Goal: Navigation & Orientation: Find specific page/section

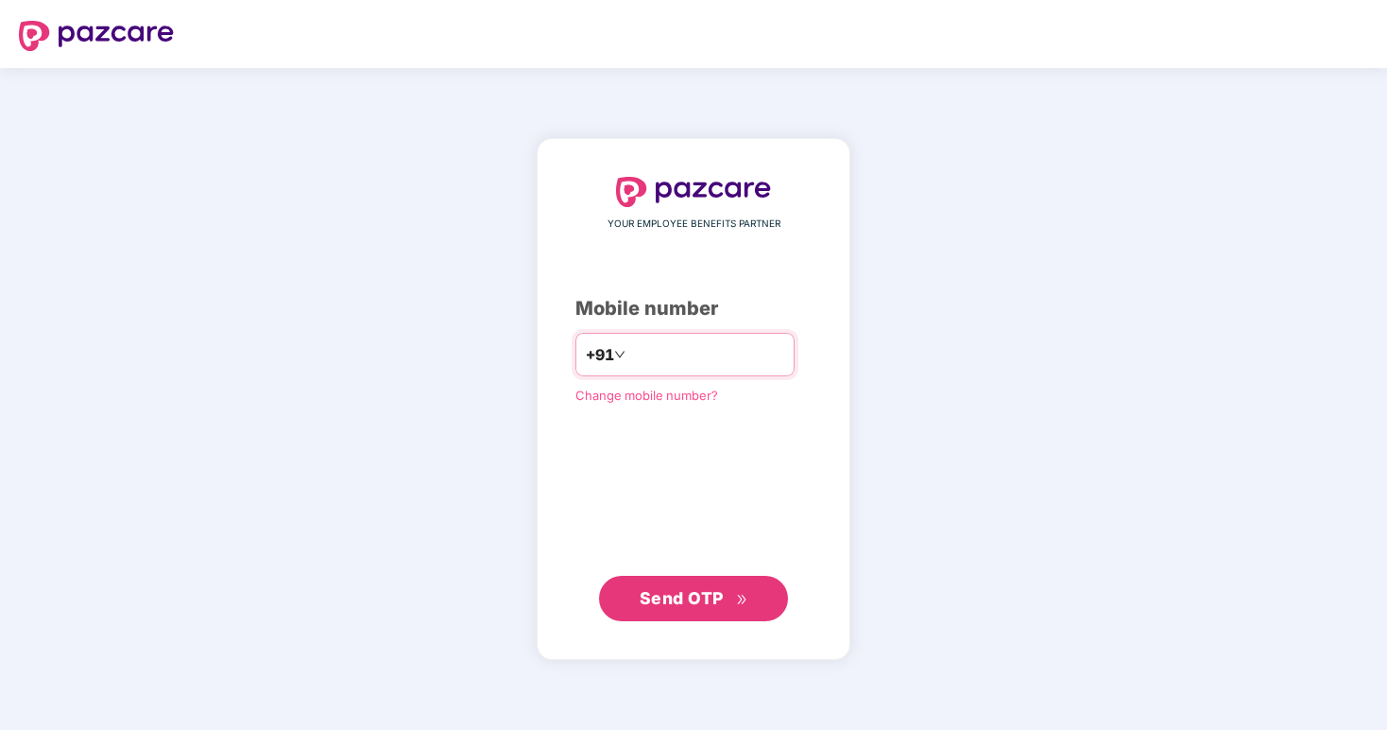
click at [644, 349] on input "number" at bounding box center [706, 354] width 155 height 30
type input "**********"
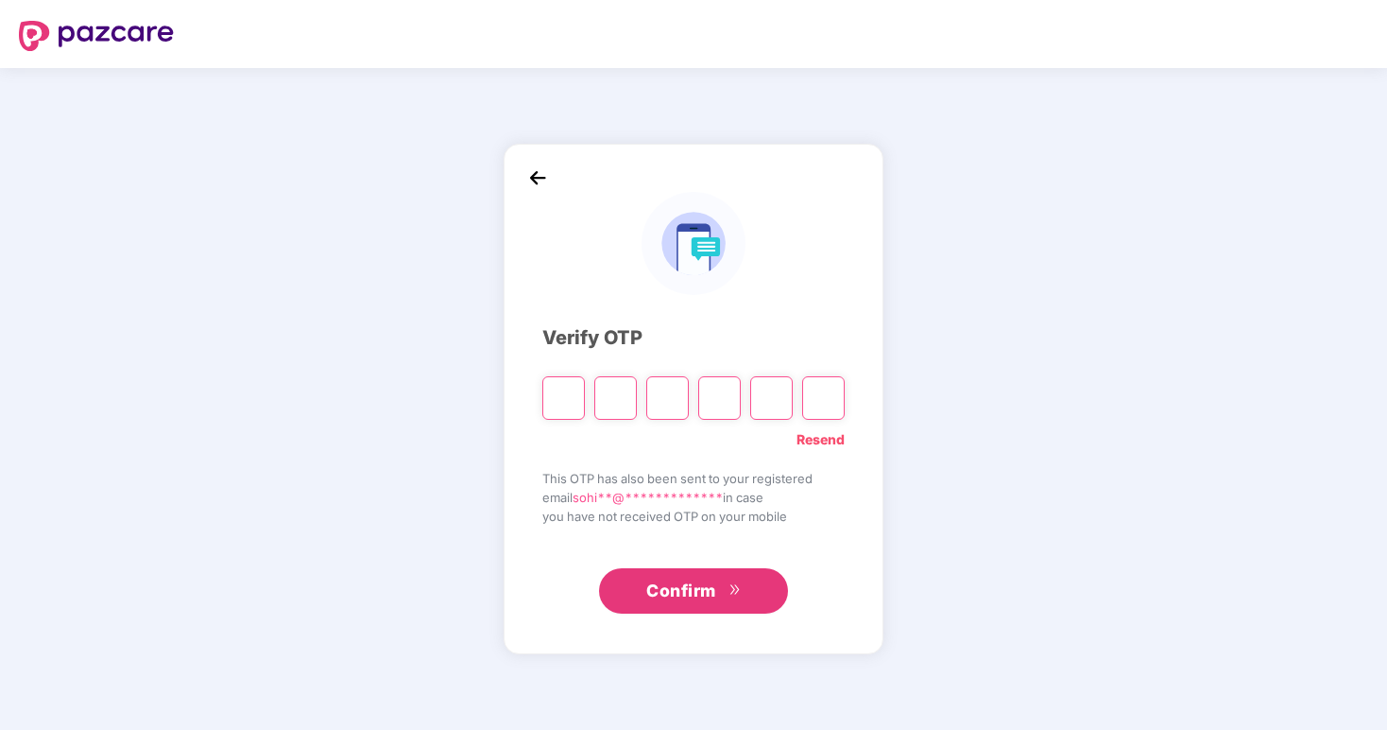
type input "*"
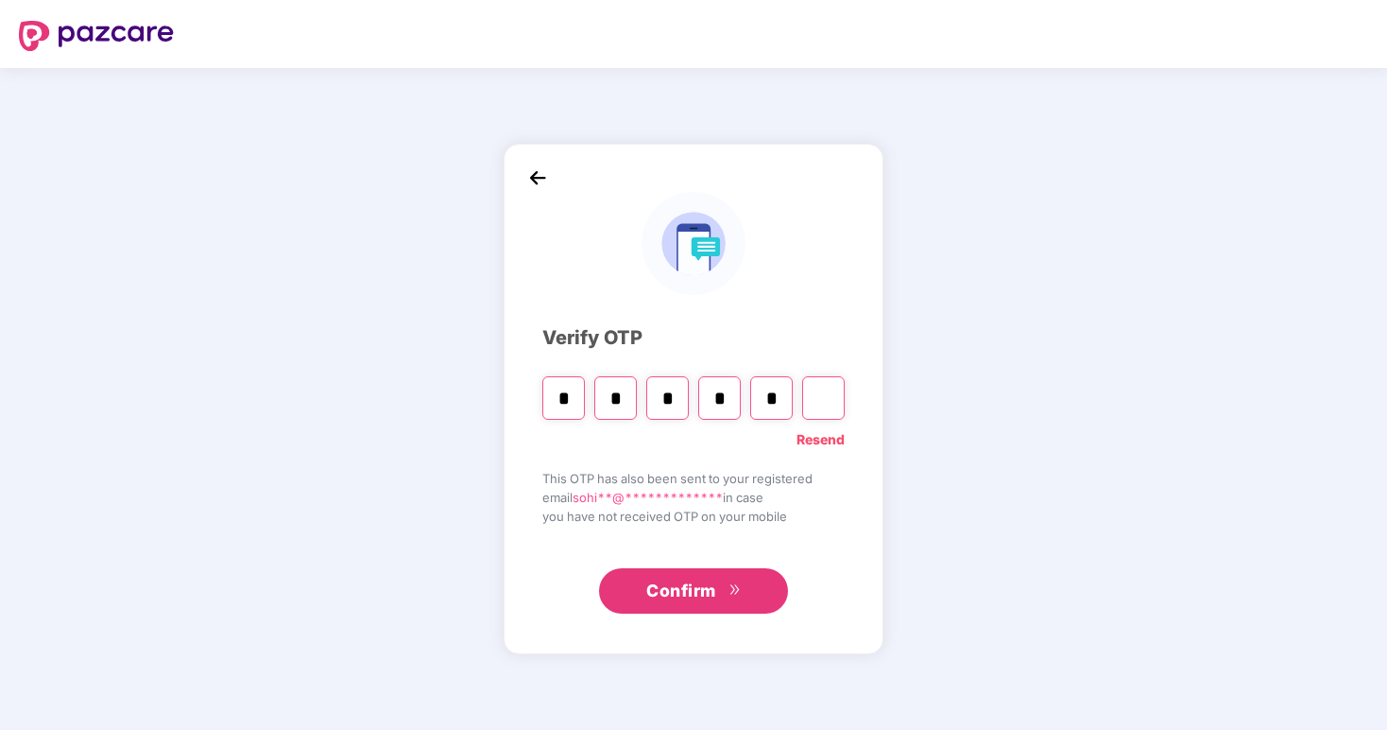
type input "*"
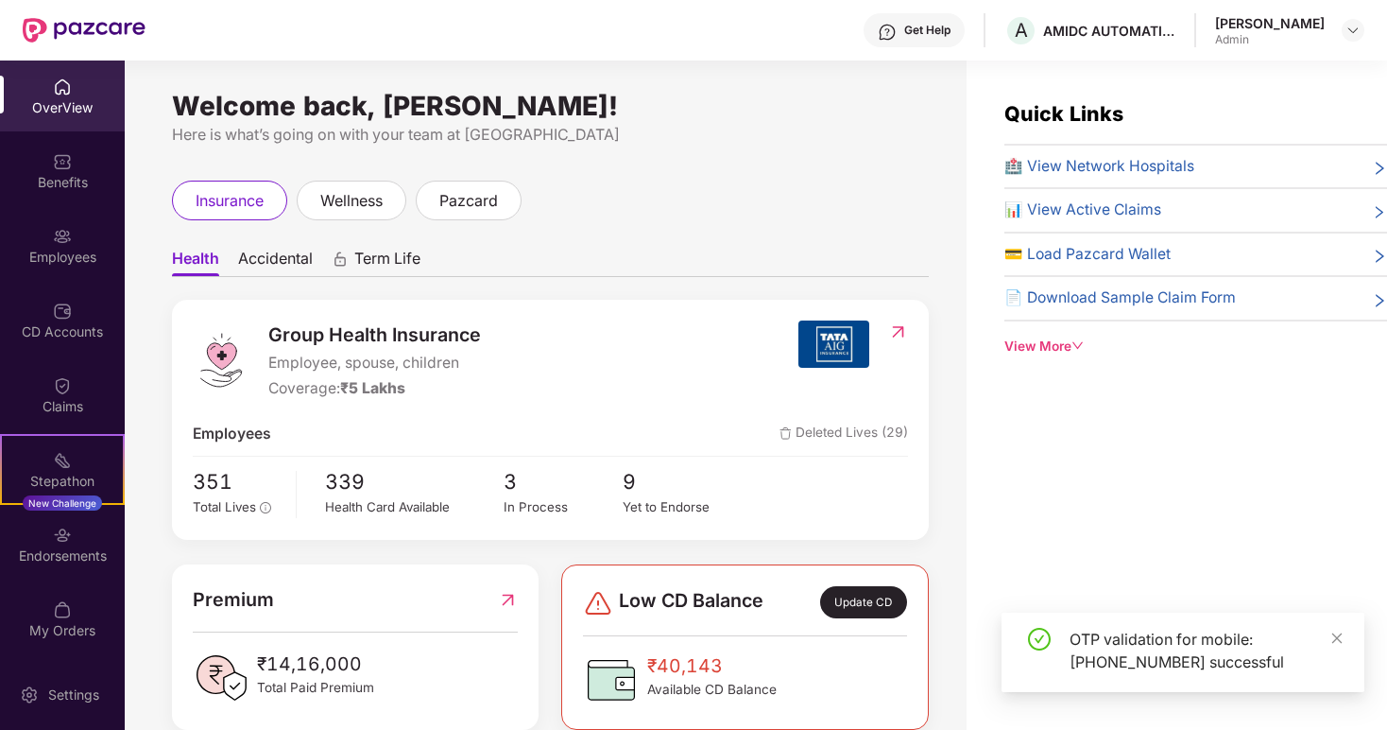
click at [826, 342] on img at bounding box center [833, 343] width 71 height 47
click at [899, 329] on img at bounding box center [898, 331] width 20 height 19
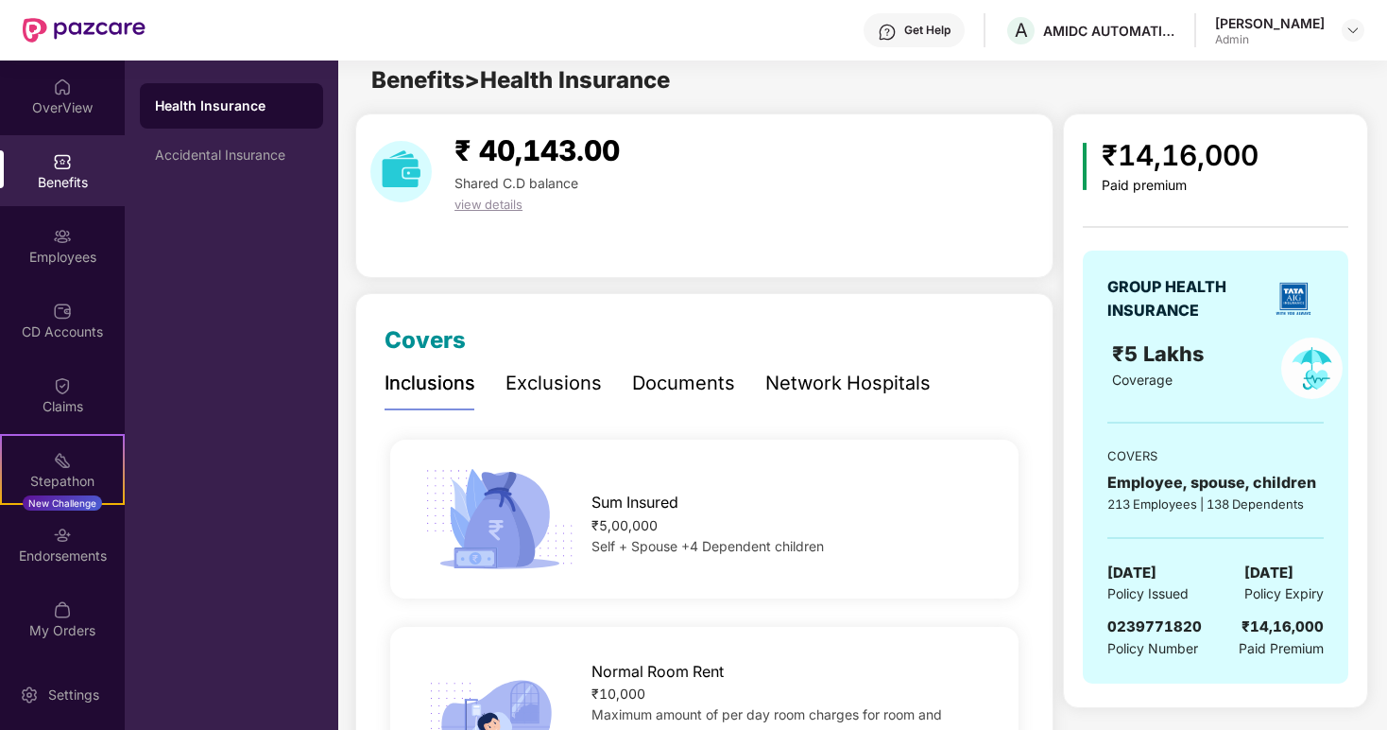
scroll to position [18, 0]
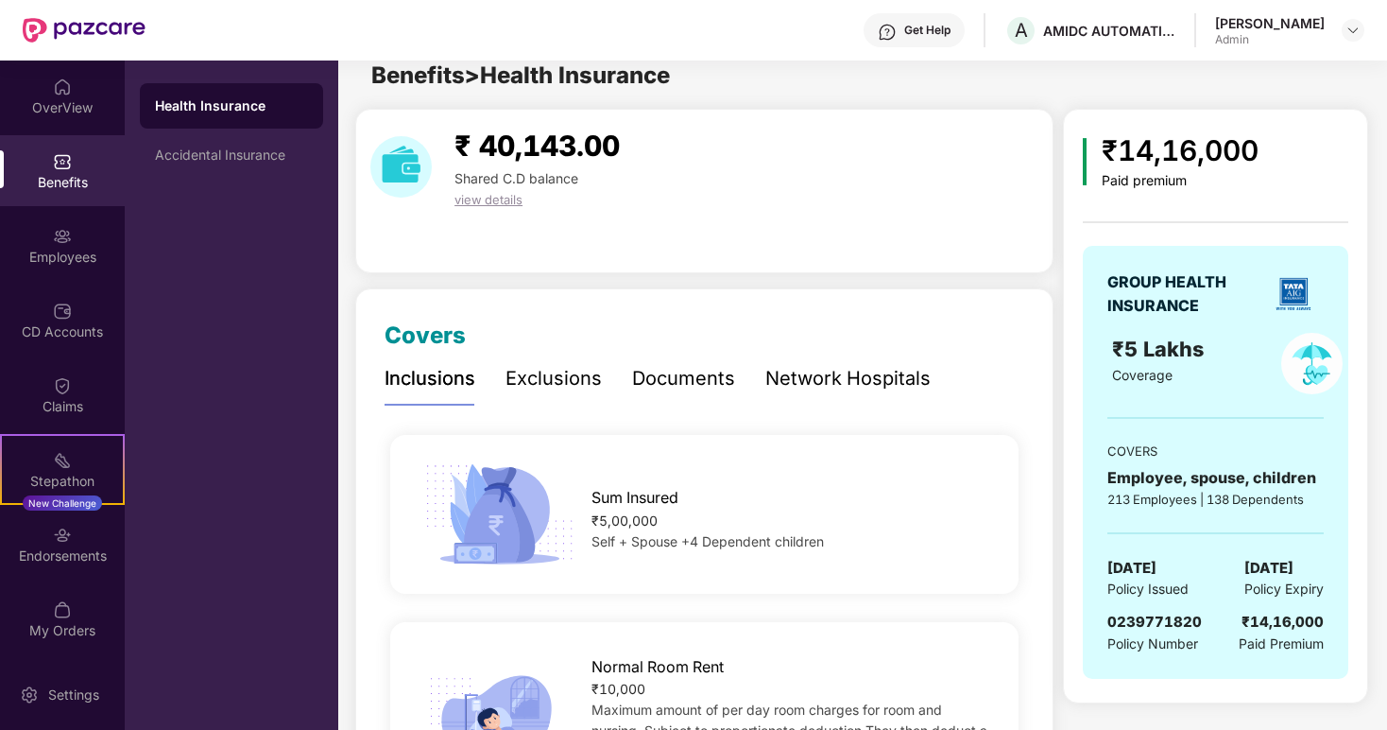
click at [662, 390] on div "Documents" at bounding box center [683, 378] width 103 height 29
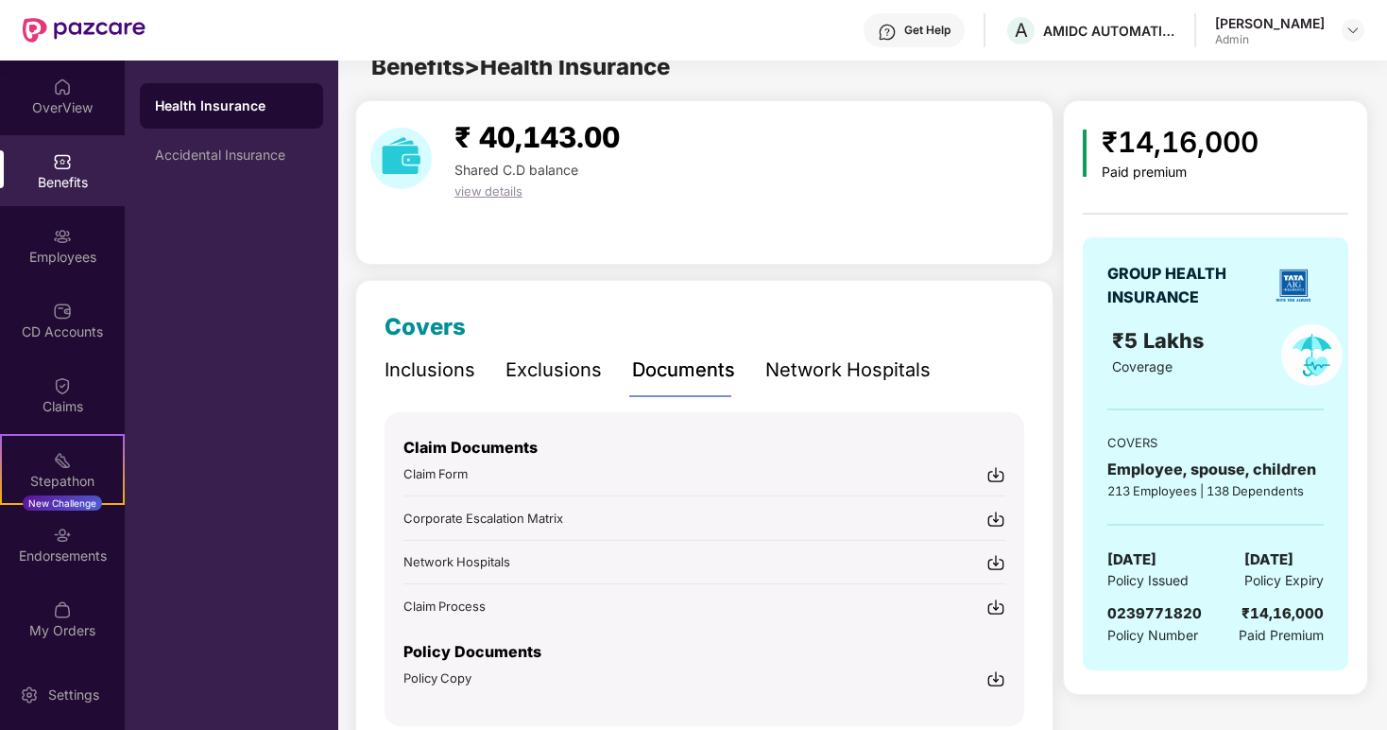
scroll to position [109, 0]
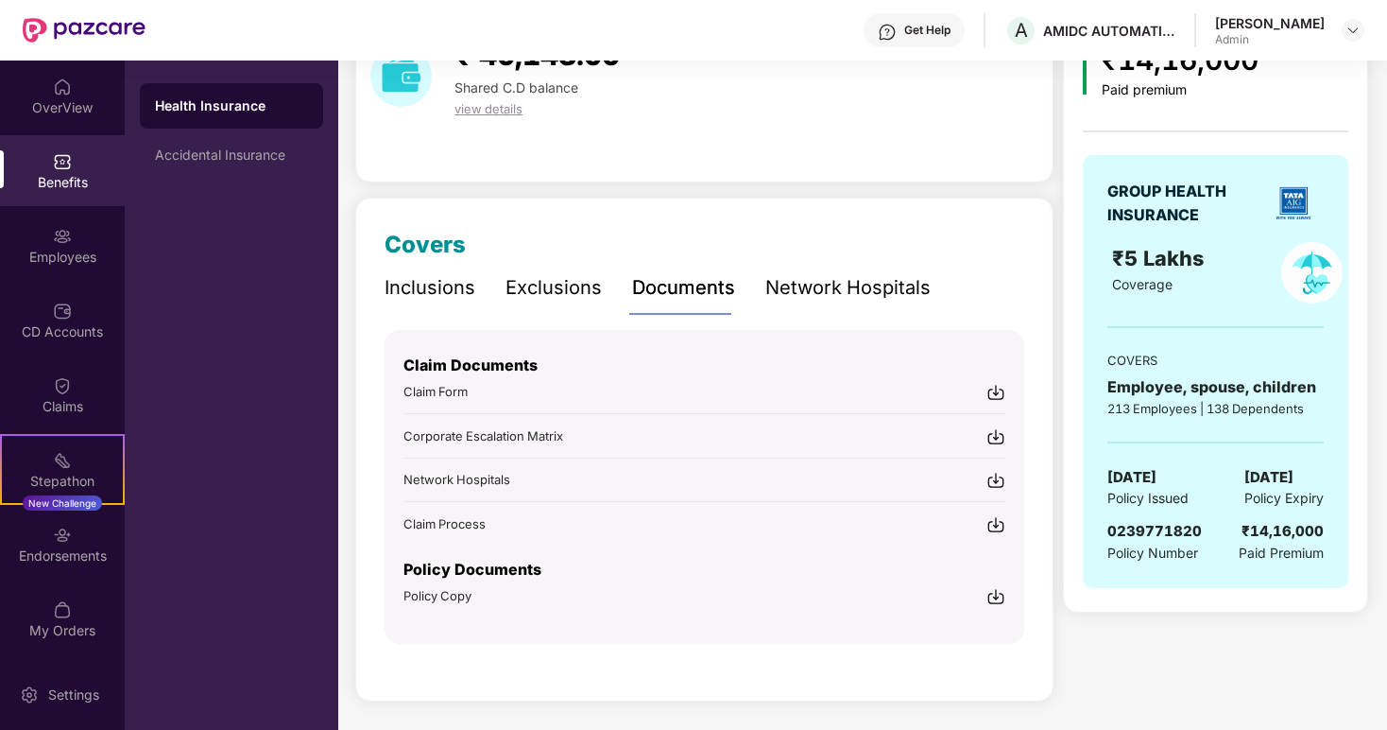
click at [1002, 592] on img at bounding box center [996, 596] width 19 height 19
click at [697, 144] on div "₹ 40,143.00 Shared C.D balance view details" at bounding box center [704, 100] width 698 height 164
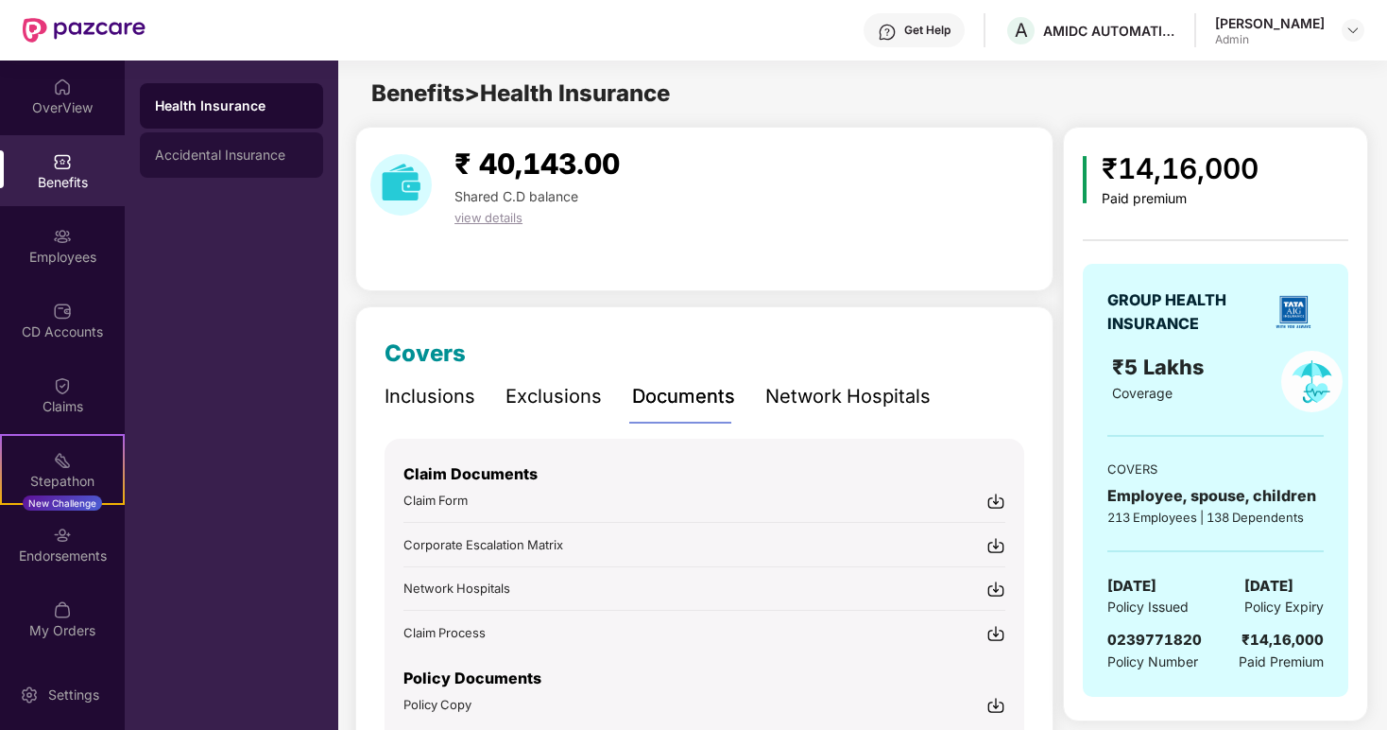
click at [262, 152] on div "Accidental Insurance" at bounding box center [231, 154] width 153 height 15
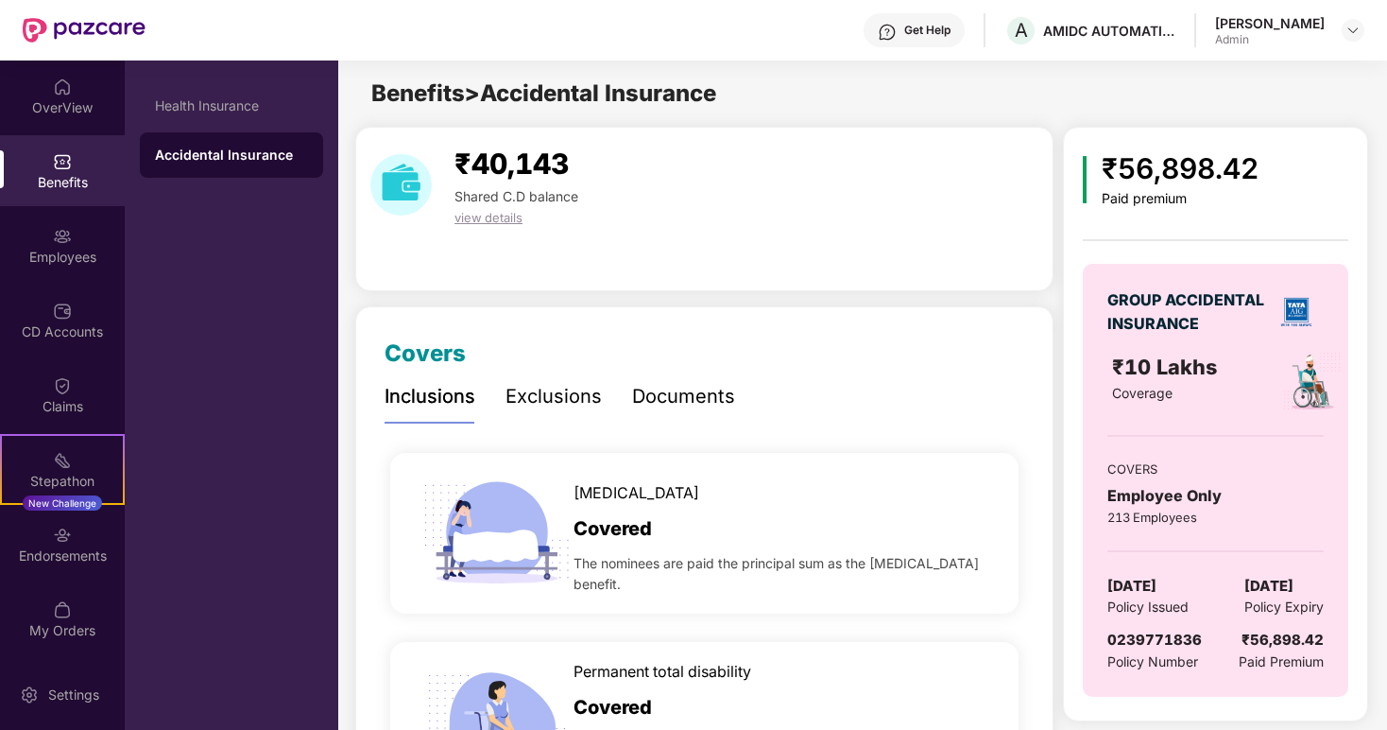
click at [684, 395] on div "Documents" at bounding box center [683, 396] width 103 height 29
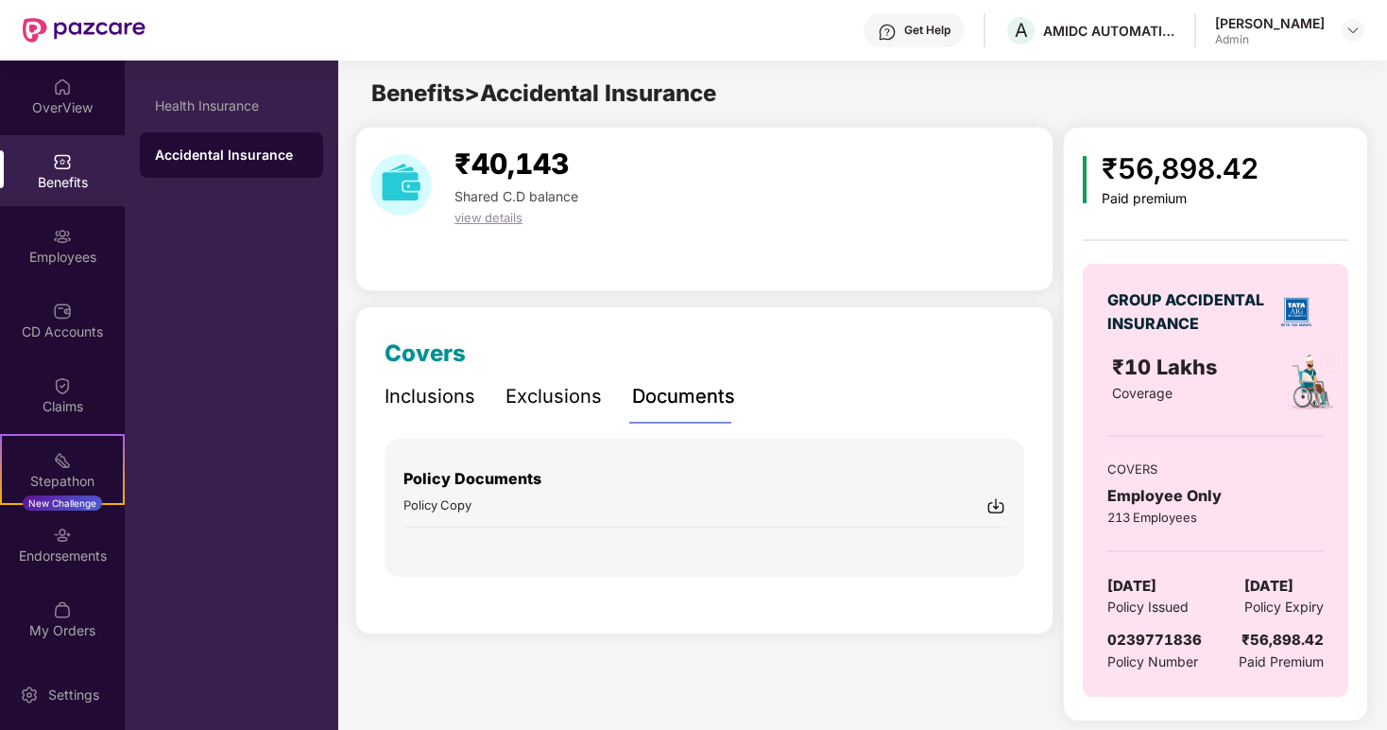
scroll to position [7, 0]
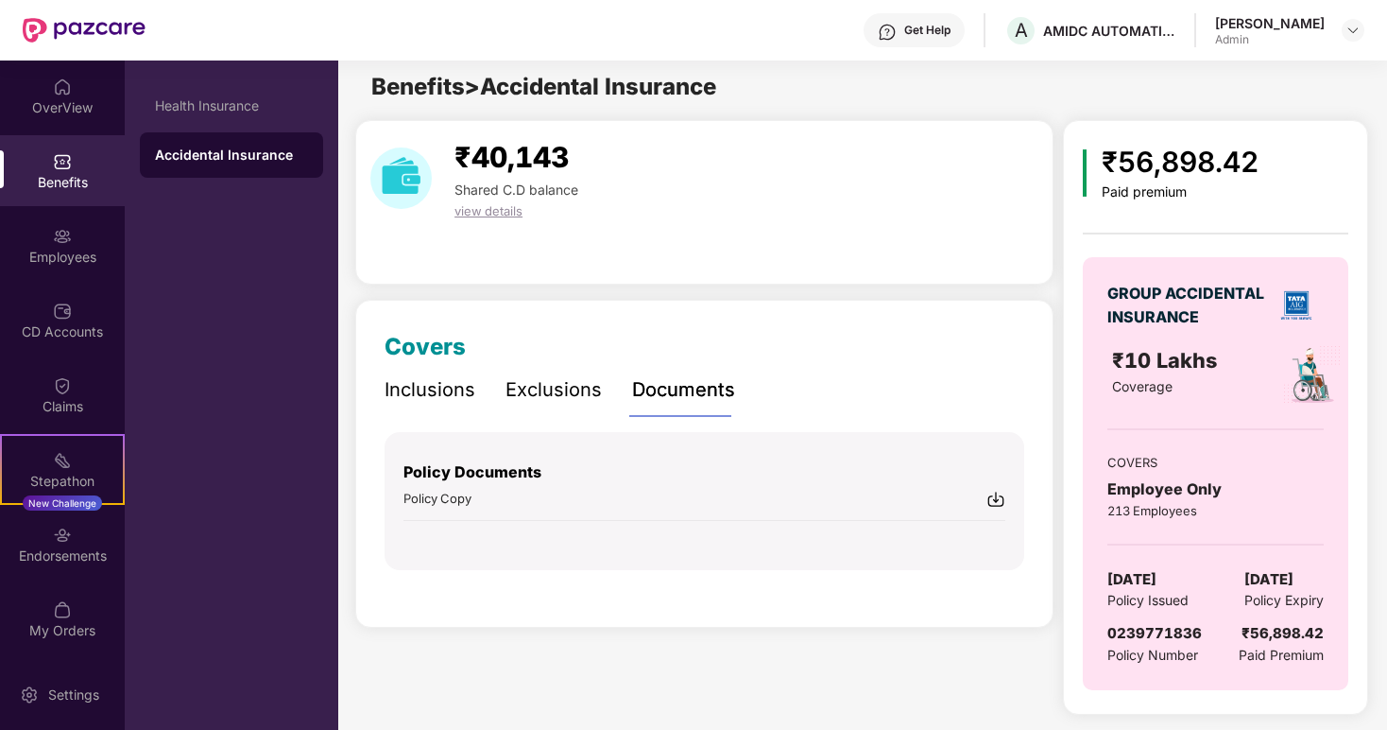
click at [991, 503] on img at bounding box center [996, 498] width 19 height 19
